Goal: Task Accomplishment & Management: Complete application form

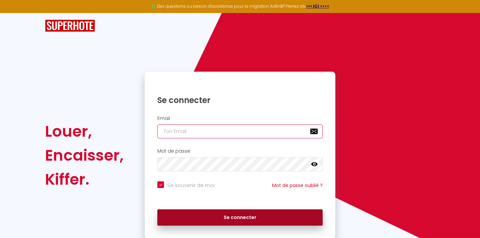
type input "[EMAIL_ADDRESS][DOMAIN_NAME]"
click at [179, 221] on button "Se connecter" at bounding box center [240, 218] width 166 height 17
checkbox input "true"
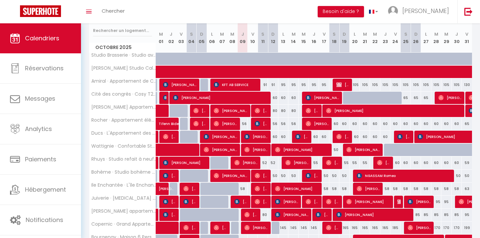
scroll to position [94, 0]
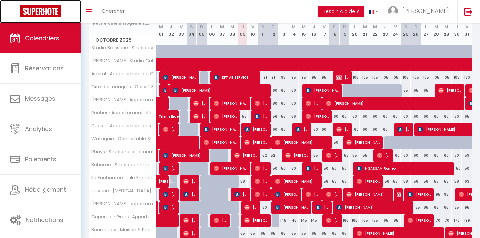
click at [51, 16] on img at bounding box center [40, 11] width 41 height 12
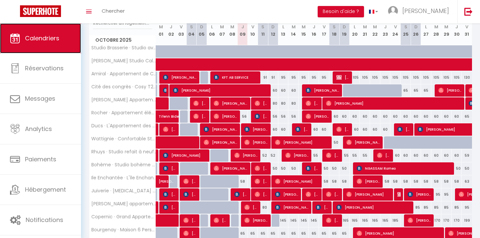
click at [46, 45] on link "Calendriers" at bounding box center [40, 38] width 81 height 30
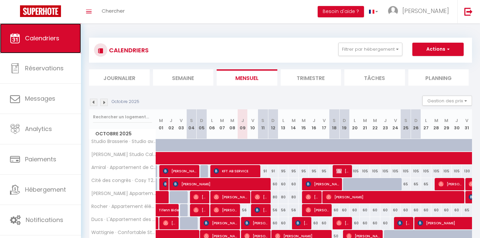
click at [45, 40] on span "Calendriers" at bounding box center [42, 38] width 34 height 8
click at [126, 79] on li "Journalier" at bounding box center [119, 77] width 61 height 16
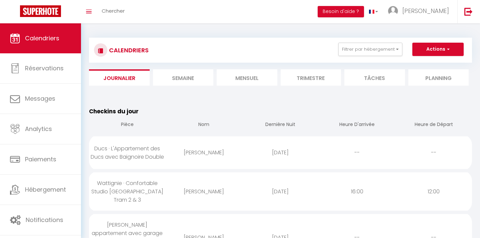
click at [310, 81] on li "Trimestre" at bounding box center [311, 77] width 61 height 16
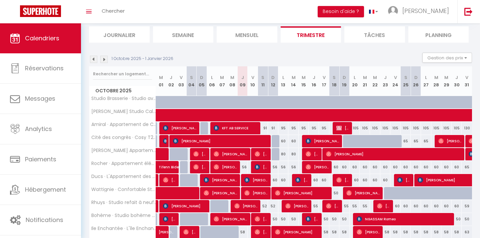
scroll to position [47, 0]
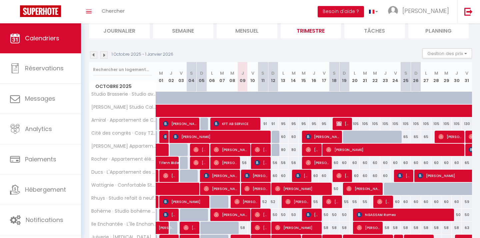
click at [277, 136] on div at bounding box center [277, 137] width 10 height 13
type input "60"
type input "Dim 12 Octobre 2025"
type input "Lun 13 Octobre 2025"
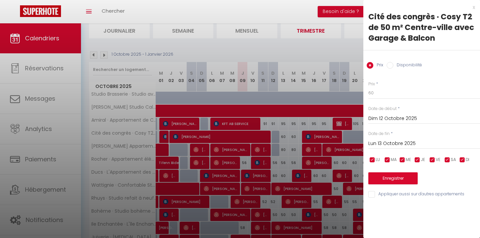
click at [393, 65] on input "Disponibilité" at bounding box center [390, 65] width 7 height 7
radio input "true"
radio input "false"
click at [393, 65] on input "Disponibilité" at bounding box center [390, 65] width 7 height 7
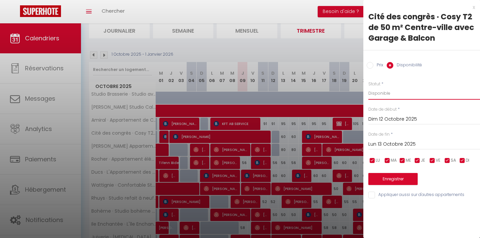
click at [379, 92] on select "Disponible Indisponible" at bounding box center [425, 93] width 112 height 13
click at [369, 87] on select "Disponible Indisponible" at bounding box center [425, 93] width 112 height 13
click at [396, 177] on button "Enregistrer" at bounding box center [393, 179] width 49 height 12
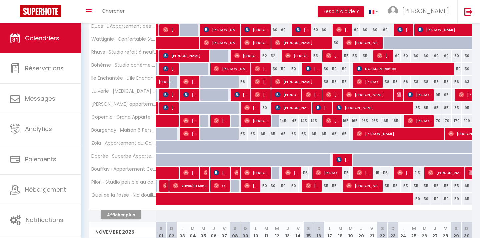
scroll to position [194, 0]
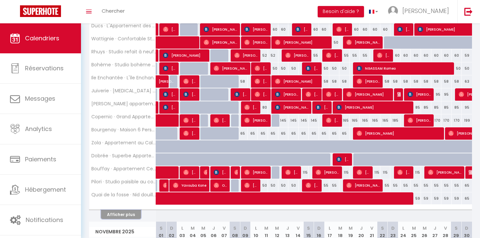
click at [127, 213] on button "Afficher plus" at bounding box center [121, 214] width 40 height 9
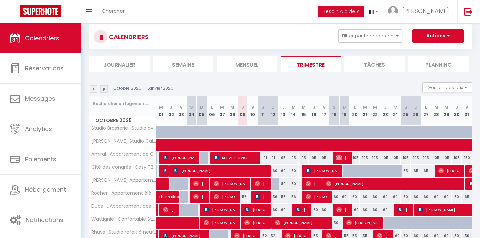
scroll to position [17, 0]
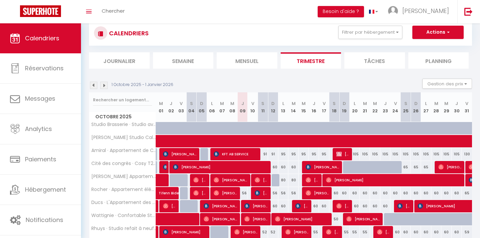
click at [275, 207] on div "60" at bounding box center [273, 206] width 10 height 12
select select "1"
type input "Dim 12 Octobre 2025"
type input "Lun 13 Octobre 2025"
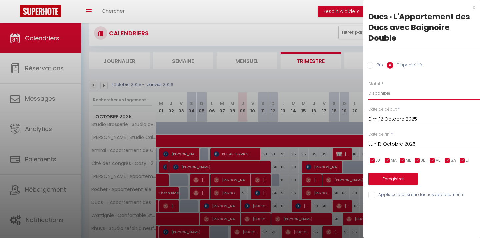
click at [382, 93] on select "Disponible Indisponible" at bounding box center [425, 93] width 112 height 13
select select "0"
click at [369, 87] on select "Disponible Indisponible" at bounding box center [425, 93] width 112 height 13
click at [388, 180] on button "Enregistrer" at bounding box center [393, 179] width 49 height 12
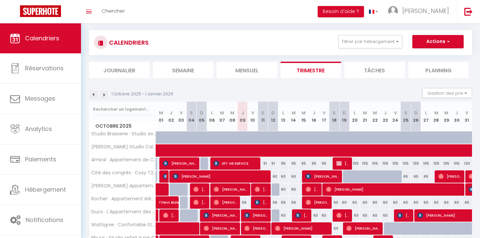
scroll to position [0, 0]
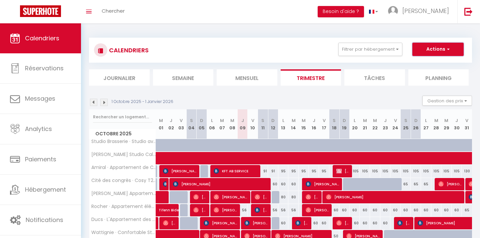
click at [436, 51] on button "Actions" at bounding box center [438, 49] width 51 height 13
click at [362, 82] on li "Tâches" at bounding box center [375, 77] width 61 height 16
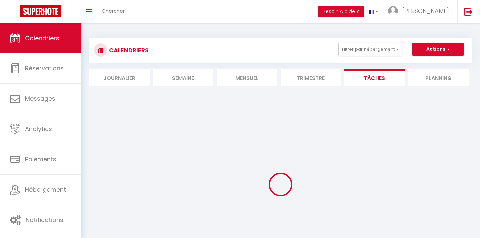
select select
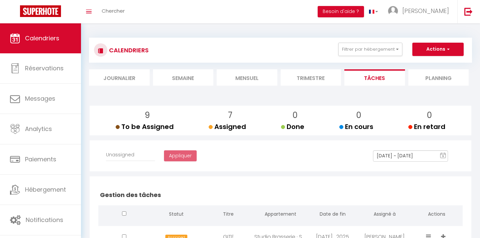
select select
checkbox input "false"
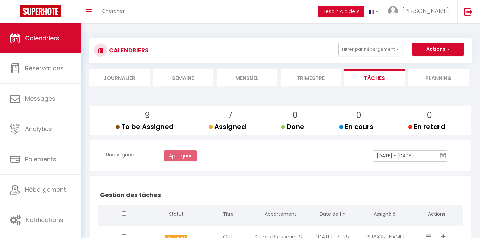
checkbox input "false"
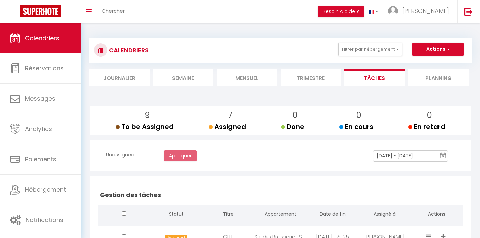
checkbox input "false"
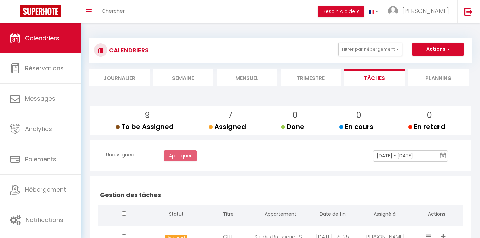
checkbox input "false"
select select
click at [436, 52] on button "Actions" at bounding box center [438, 49] width 51 height 13
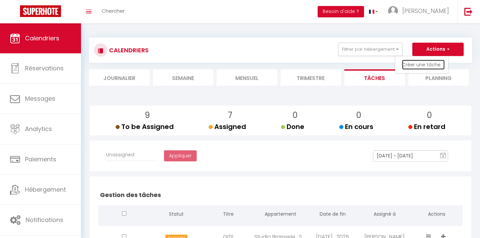
click at [429, 66] on link "Créer une tâche" at bounding box center [423, 65] width 43 height 10
select select
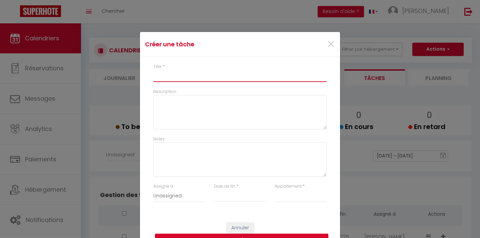
click at [177, 72] on input "Titre" at bounding box center [240, 76] width 174 height 12
type input "D"
select select
type input "Du"
select select
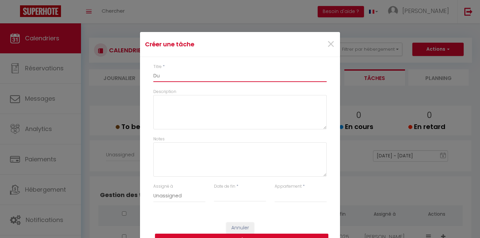
type input "Duc"
select select
type input "Ducs"
select select
type input "Ducs"
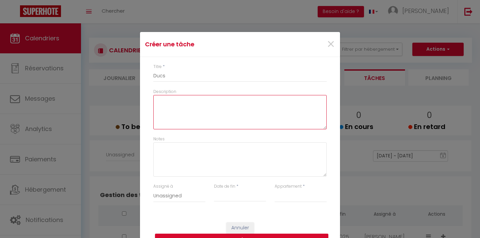
click at [178, 102] on textarea "Description" at bounding box center [240, 112] width 174 height 35
type textarea "7"
select select
type textarea "7h"
select select
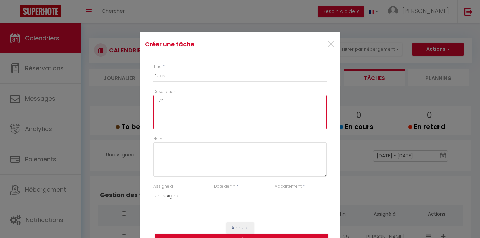
type textarea "7h/"
select select
type textarea "7h/1"
select select
type textarea "7h/15"
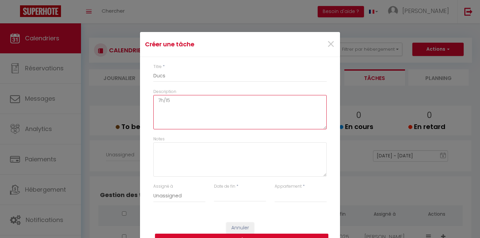
select select
type textarea "7h/15H"
select select
type textarea "7h/15H"
click at [235, 195] on input "Date de fin" at bounding box center [240, 196] width 52 height 9
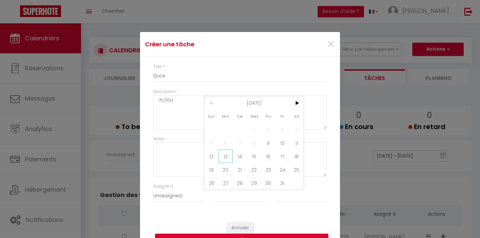
click at [226, 159] on span "13" at bounding box center [226, 156] width 14 height 13
type input "[DATE]"
click at [286, 196] on select "Studio Brasserie · Studio avec Terrasse + Parking Sécur. Centre-[PERSON_NAME][G…" at bounding box center [301, 196] width 52 height 13
select select "41792"
click at [275, 190] on select "Studio Brasserie · Studio avec Terrasse + Parking Sécur. Centre-[PERSON_NAME][G…" at bounding box center [301, 196] width 52 height 13
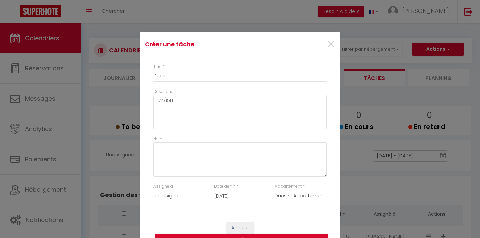
scroll to position [15, 0]
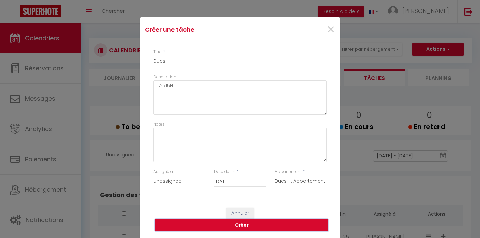
click at [227, 229] on button "Créer" at bounding box center [242, 225] width 174 height 13
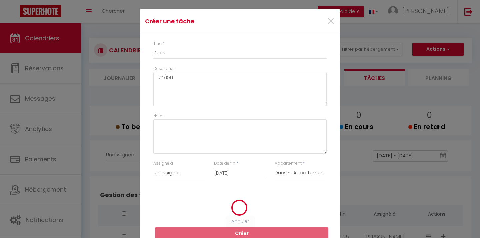
scroll to position [6, 0]
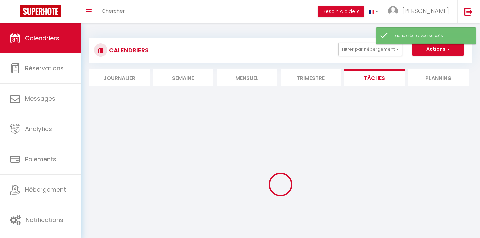
select select
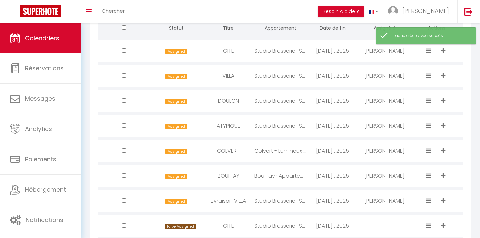
scroll to position [0, 0]
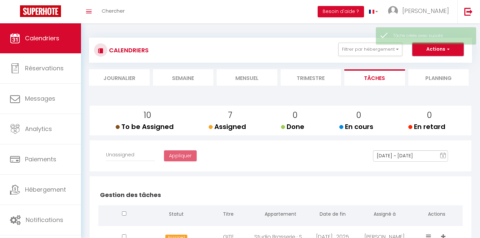
click at [429, 51] on button "Actions" at bounding box center [438, 49] width 51 height 13
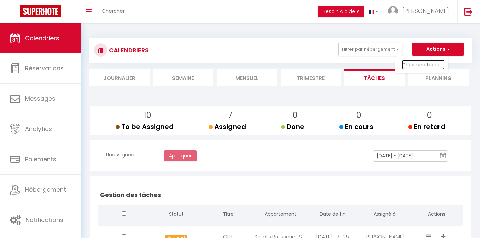
click at [422, 63] on link "Créer une tâche" at bounding box center [423, 65] width 43 height 10
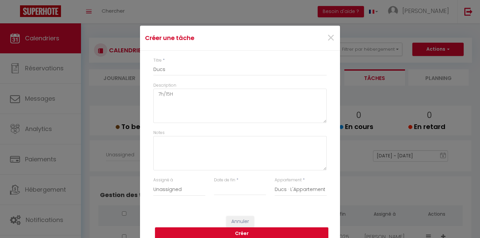
select select
click at [159, 67] on input "Titre" at bounding box center [240, 70] width 174 height 12
type input "V"
select select
type input "Vi"
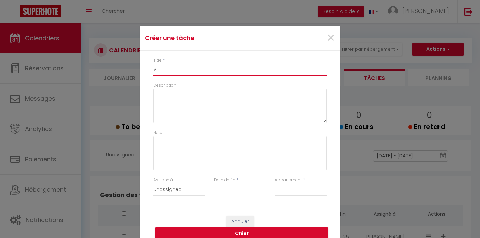
select select
type input "Vic"
select select
type input "Vict"
select select
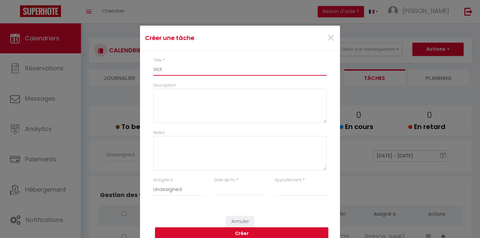
type input "Victo"
select select
type input "Victoh"
select select
type input "Victoh"
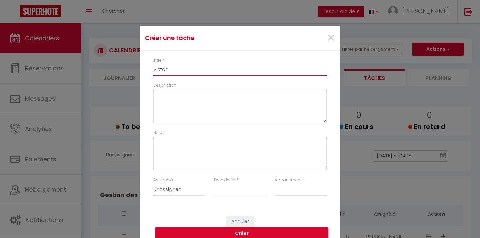
select select
type input "Victoh"
select select
type input "Victo"
select select
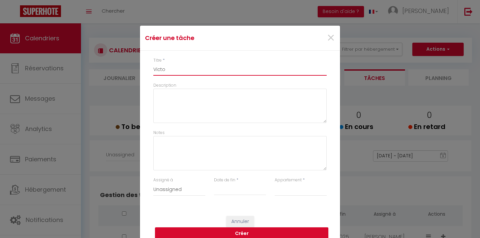
type input "Vict"
select select
type input "Vic"
select select
type input "Vi"
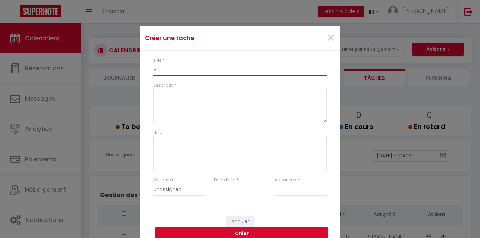
select select
type input "V"
select select
type input "M"
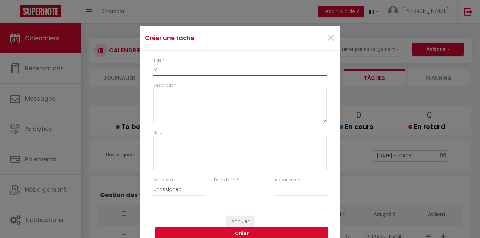
select select
type input "Me"
select select
type input "Men"
select select
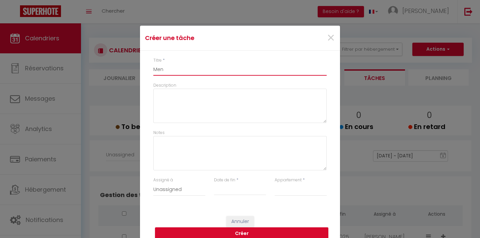
type input "Mena"
select select
type input "Menag"
select select
type input "Menage"
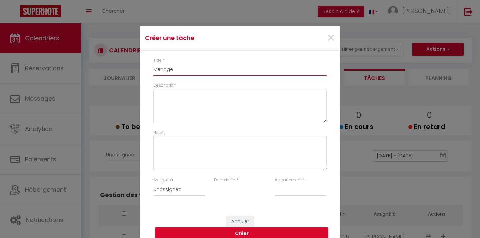
select select
type input "Menage"
select select
type input "Menage V"
select select
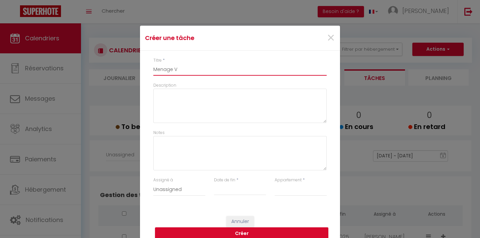
type input "Menage Vi"
select select
type input "Menage Vic"
select select
type input "Menage Vict"
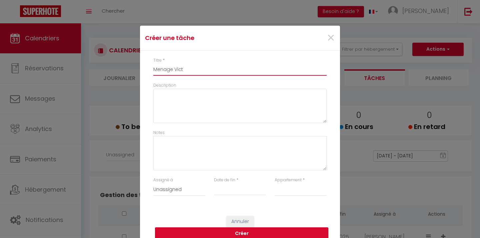
select select
type input "Menage Victo"
select select
type input "Menage Victor"
select select
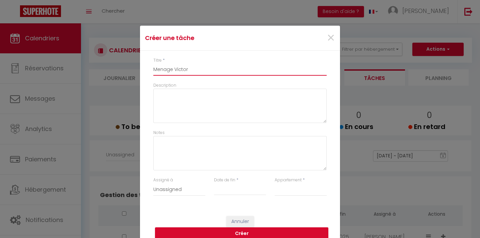
type input "Menage Victor"
select select
type input "Menage [PERSON_NAME]"
select select
type input "Menage [PERSON_NAME]"
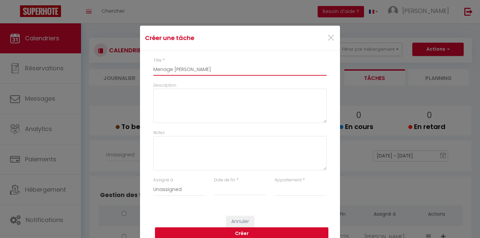
select select
type input "Menage [PERSON_NAME]"
select select
type input "Menage [PERSON_NAME]"
select select
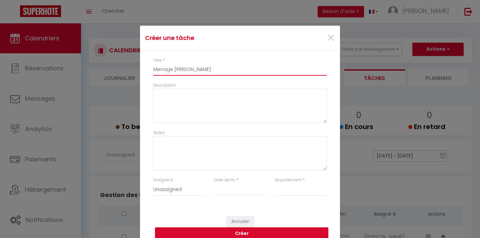
type input "Menage [PERSON_NAME]"
select select
type input "Menage [PERSON_NAME]"
select select
type input "Menage [PERSON_NAME]"
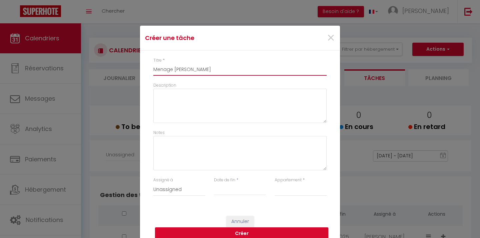
select select
type input "Menage [PERSON_NAME]"
select select
type input "Menage [PERSON_NAME]"
select select
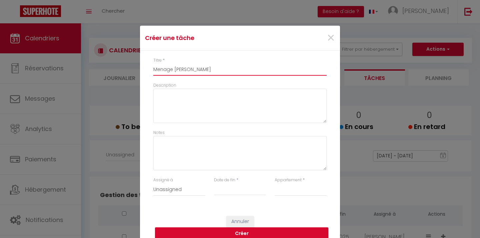
type input "Menage [PERSON_NAME]"
select select
type input "Menage [PERSON_NAME]"
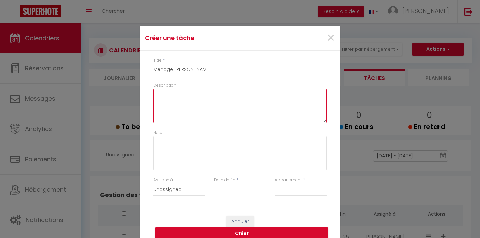
click at [179, 100] on textarea "Description" at bounding box center [240, 106] width 174 height 35
type textarea "7"
select select
type textarea "7H"
select select
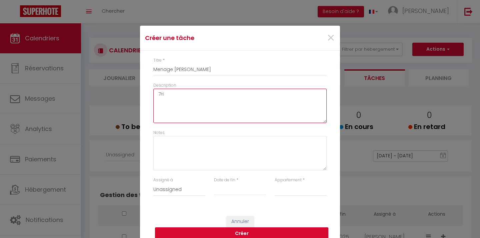
type textarea "7H"
select select
type textarea "7H /"
select select
type textarea "7H /1"
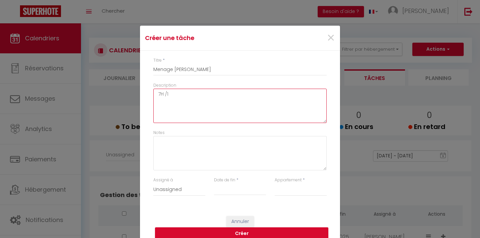
select select
type textarea "7H /15"
select select
type textarea "7H /15H"
select select
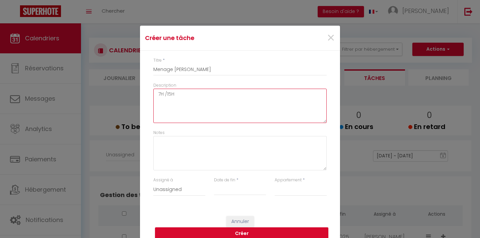
type textarea "7H /15H"
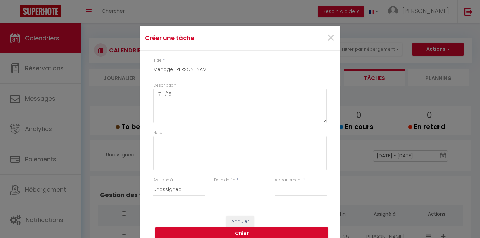
click at [235, 197] on div "Date de fin * < [DATE] > Sun Mon Tue Wed Thu Fri Sat 1 2 3 4 5 6 7 8 9 10 11 12…" at bounding box center [240, 190] width 61 height 26
click at [235, 195] on div "< [DATE] > Sun Mon Tue Wed Thu Fri Sat 1 2 3 4 5 6 7 8 9 10 11 12 13 14 15 16 1…" at bounding box center [240, 190] width 52 height 12
click at [232, 189] on input "Date de fin" at bounding box center [240, 190] width 52 height 9
click at [226, 149] on span "13" at bounding box center [226, 149] width 14 height 13
type input "[DATE]"
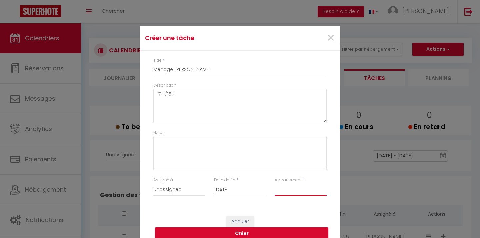
click at [281, 193] on select "Studio Brasserie · Studio avec Terrasse + Parking Sécur. Centre-[PERSON_NAME][G…" at bounding box center [301, 190] width 52 height 13
select select "41540"
click at [275, 184] on select "Studio Brasserie · Studio avec Terrasse + Parking Sécur. Centre-[PERSON_NAME][G…" at bounding box center [301, 190] width 52 height 13
click at [273, 232] on button "Créer" at bounding box center [242, 234] width 174 height 13
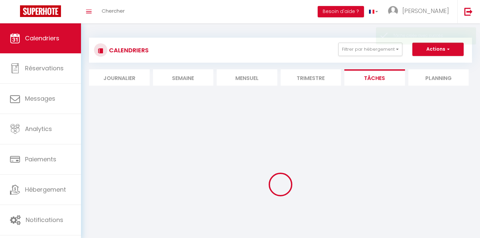
select select
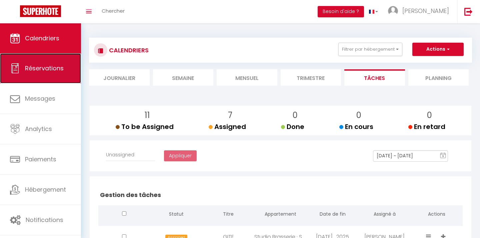
click at [23, 77] on link "Réservations" at bounding box center [40, 68] width 81 height 30
select select "not_cancelled"
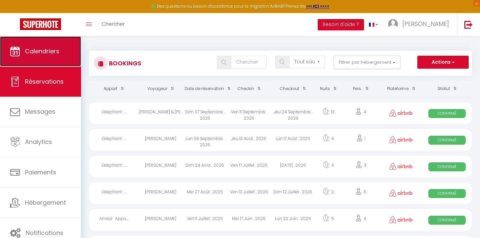
click at [42, 49] on span "Calendriers" at bounding box center [42, 51] width 34 height 8
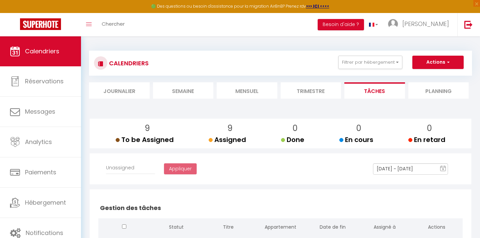
select select
checkbox input "false"
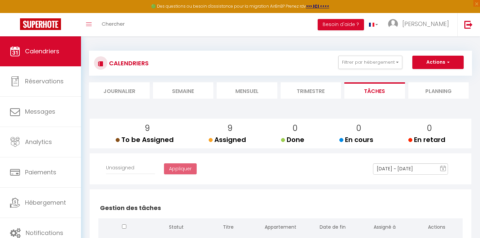
checkbox input "false"
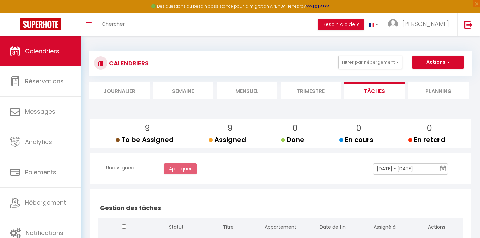
checkbox input "false"
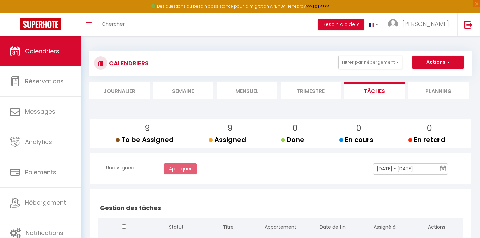
checkbox input "false"
